Goal: Find specific page/section: Find specific page/section

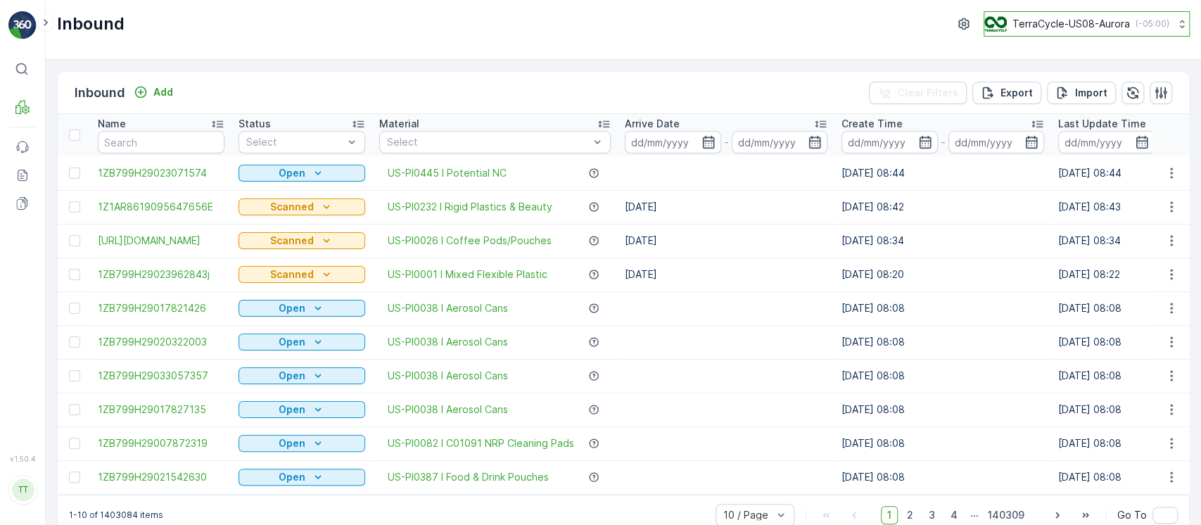
click at [1110, 31] on div "TerraCycle-US08-Aurora ( -05:00 )" at bounding box center [1076, 23] width 185 height 15
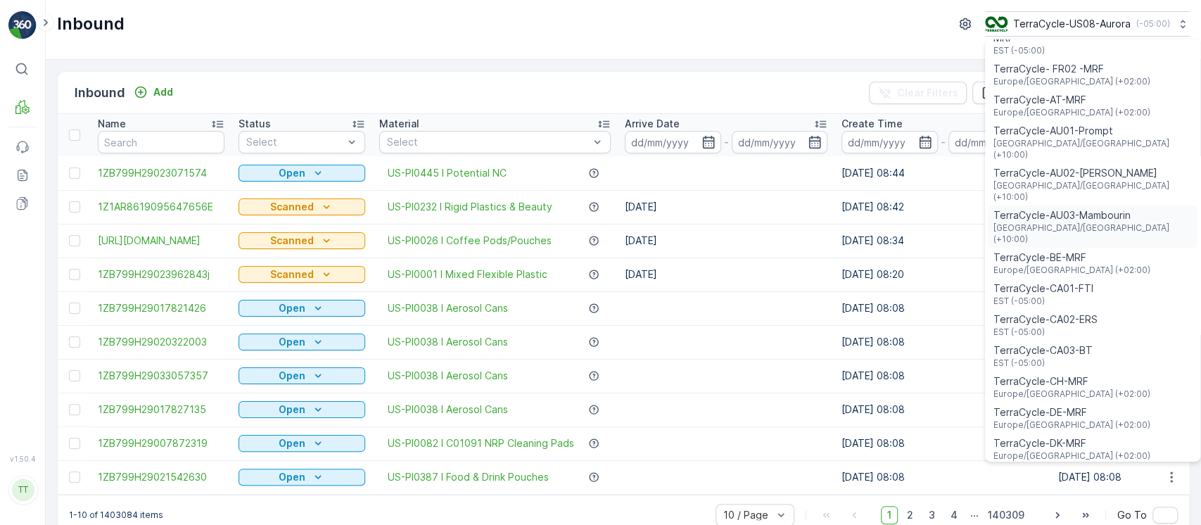
scroll to position [63, 0]
click at [1105, 340] on div "TerraCycle-CA03-BT EST (-05:00)" at bounding box center [1093, 355] width 210 height 31
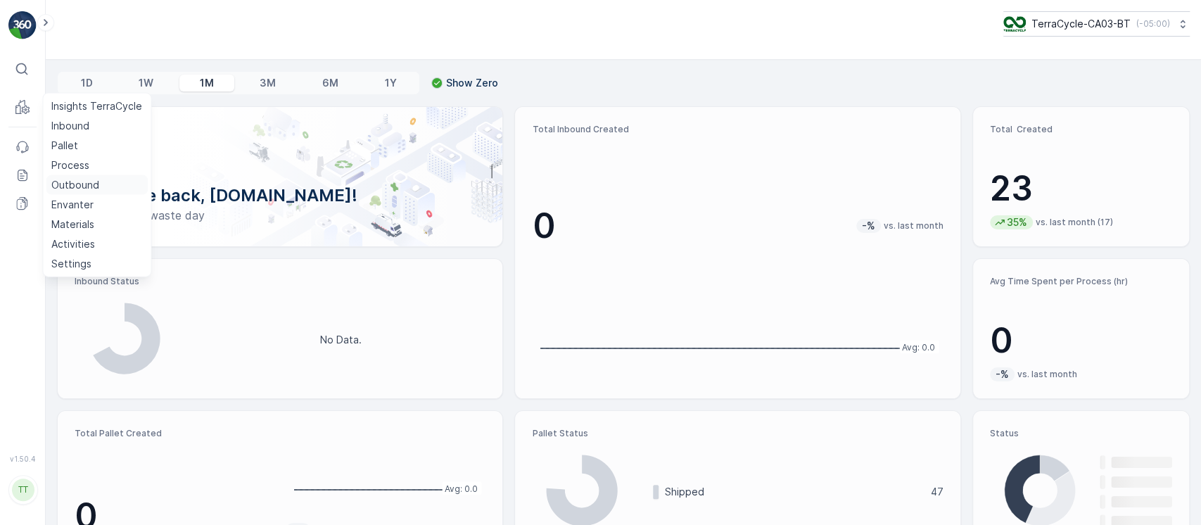
click at [87, 179] on p "Outbound" at bounding box center [75, 185] width 48 height 14
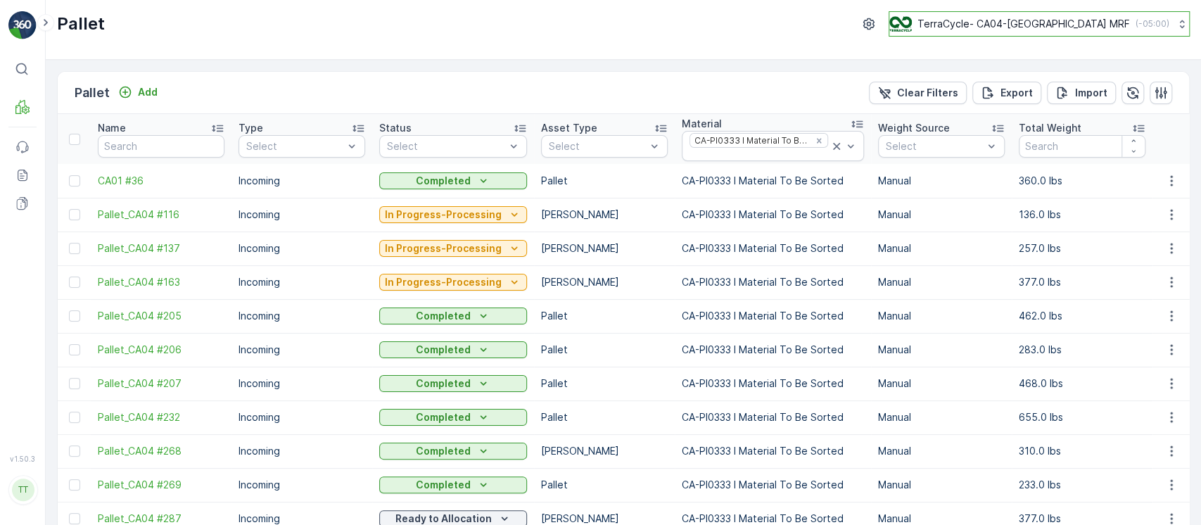
scroll to position [1387, 0]
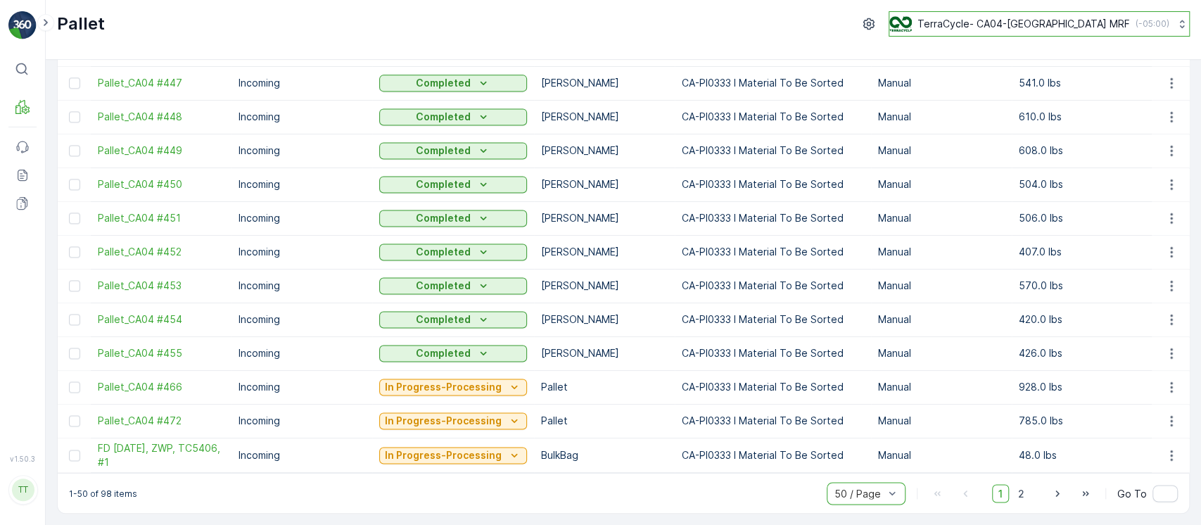
click at [1136, 27] on p "( -05:00 )" at bounding box center [1153, 23] width 34 height 11
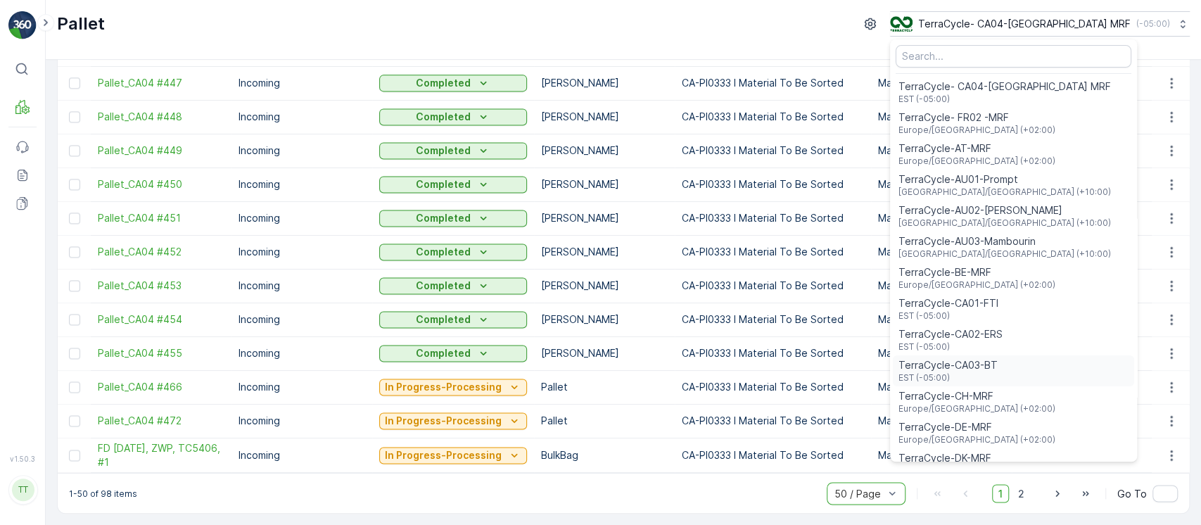
click at [1058, 358] on div "TerraCycle-CA03-BT EST (-05:00)" at bounding box center [1013, 370] width 241 height 31
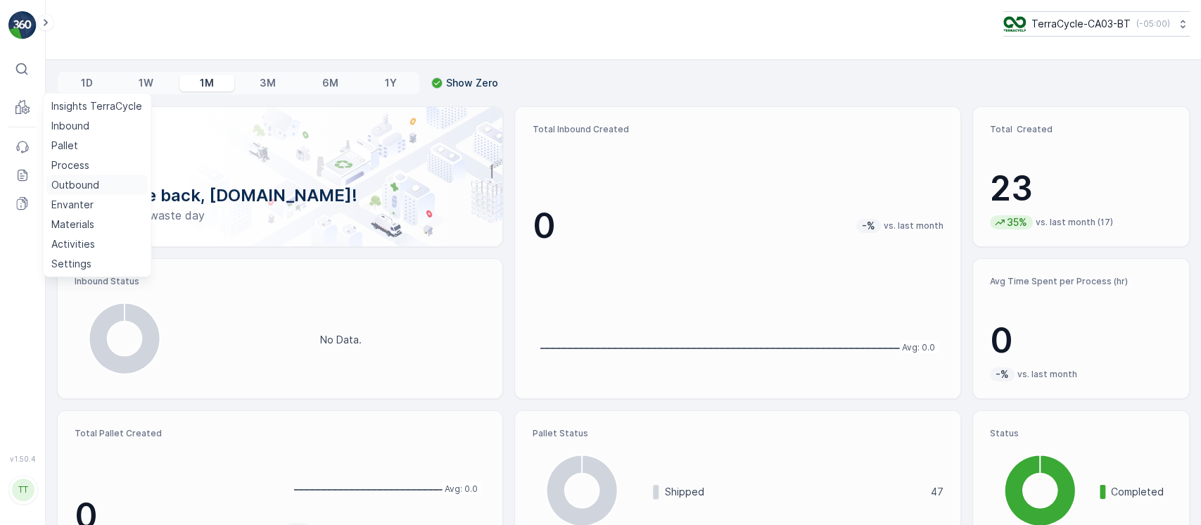
click at [78, 189] on p "Outbound" at bounding box center [75, 185] width 48 height 14
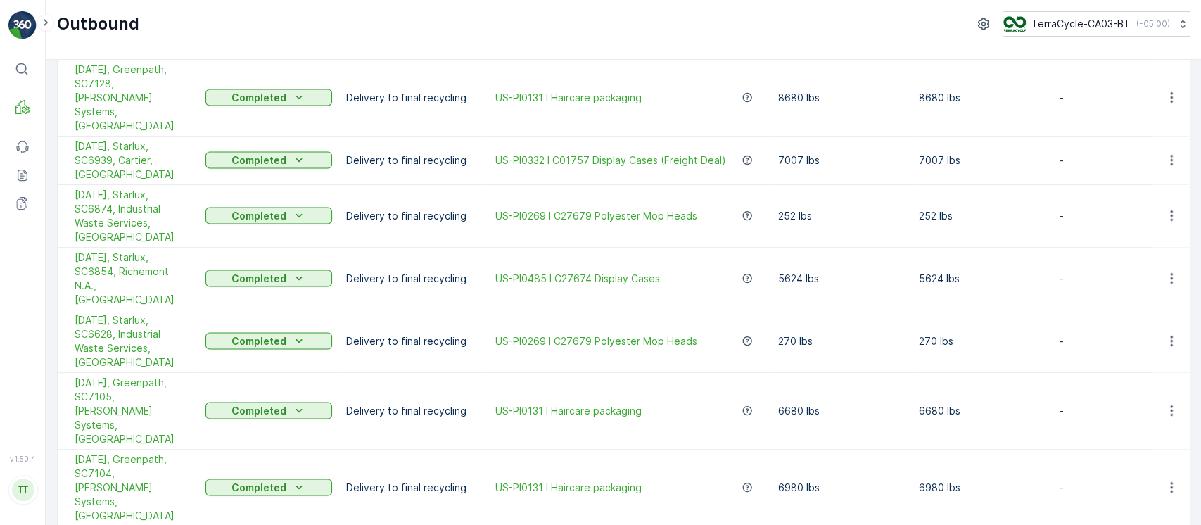
scroll to position [1888, 0]
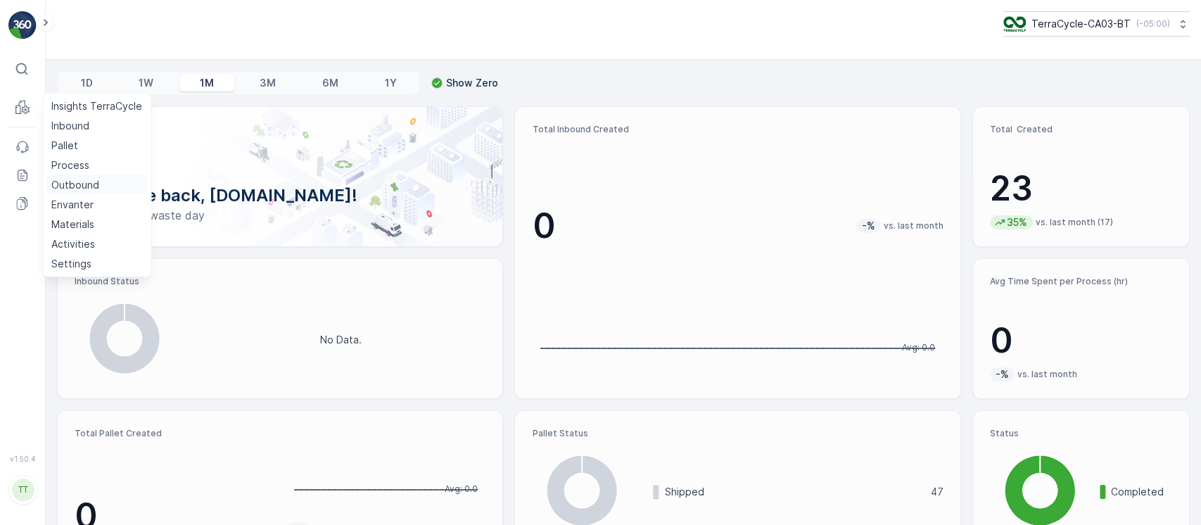
click at [84, 181] on p "Outbound" at bounding box center [75, 185] width 48 height 14
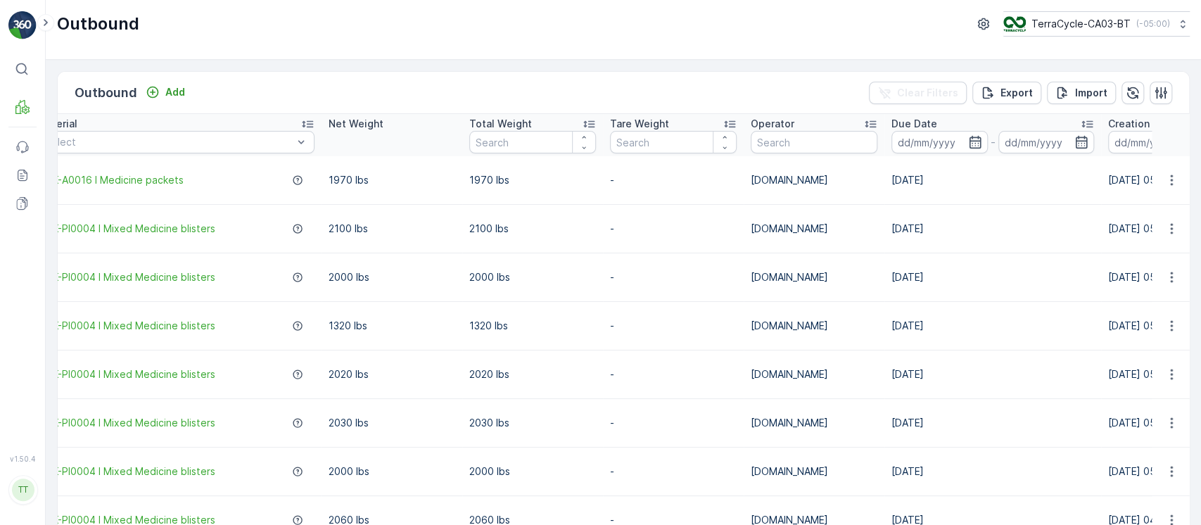
scroll to position [0, 456]
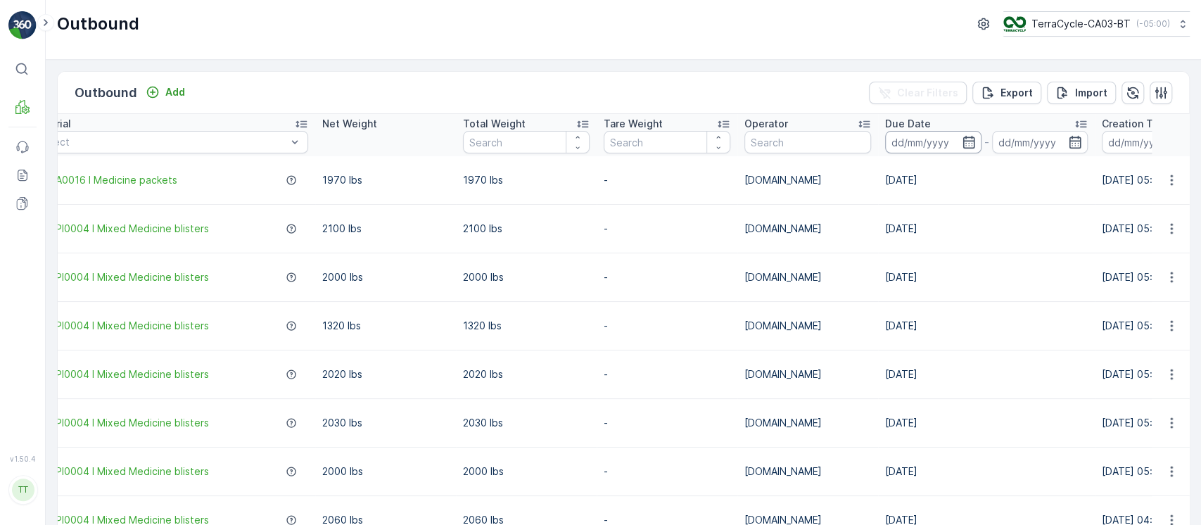
click at [941, 140] on input at bounding box center [933, 142] width 96 height 23
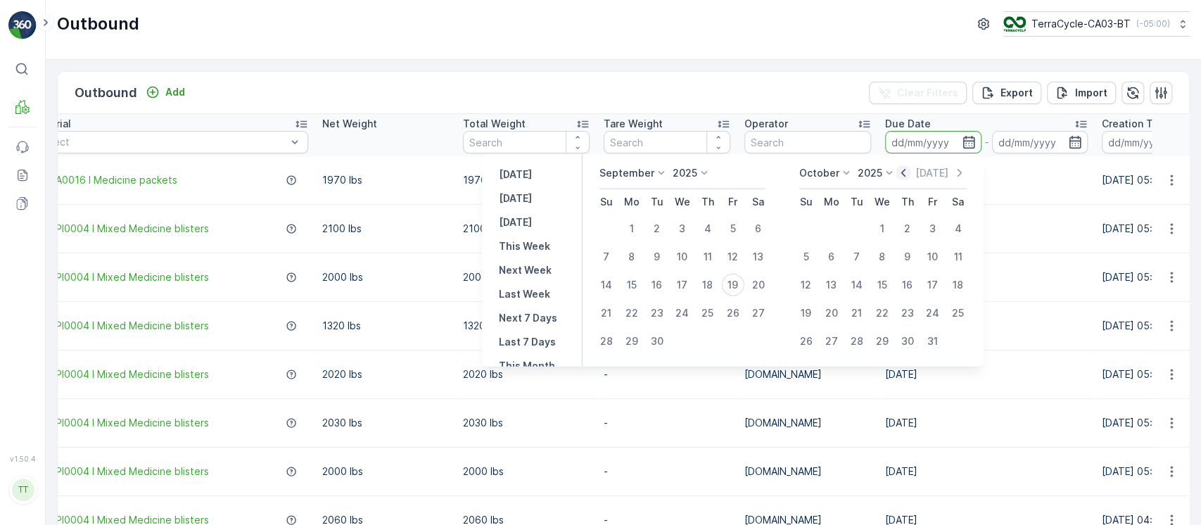
click at [905, 176] on icon "button" at bounding box center [903, 173] width 14 height 14
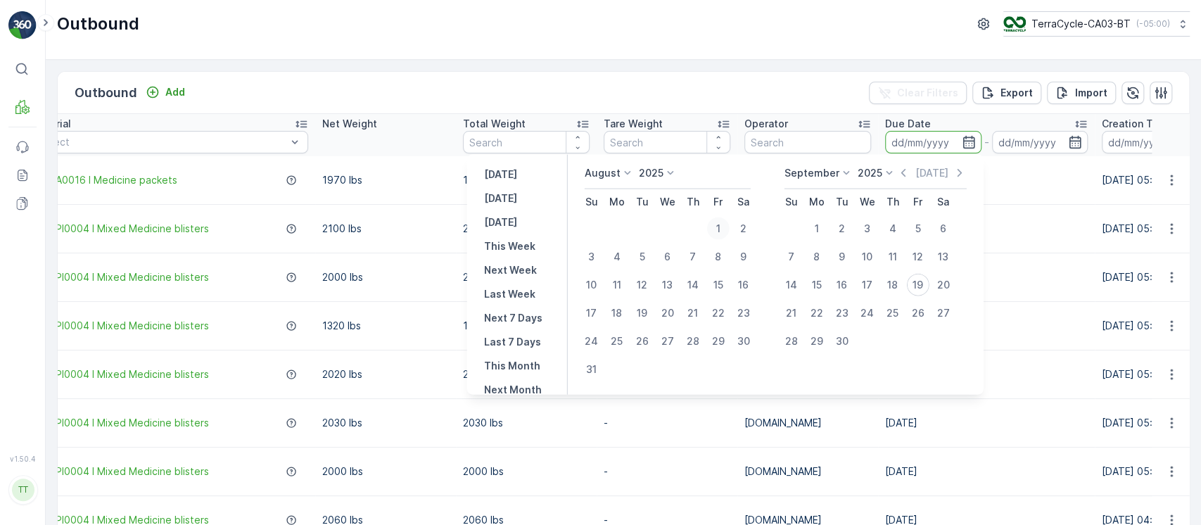
click at [726, 220] on div "1" at bounding box center [717, 228] width 23 height 23
type input "01.08.2025"
click at [599, 364] on div "31" at bounding box center [591, 369] width 23 height 23
type input "31.08.2025"
